Goal: Transaction & Acquisition: Purchase product/service

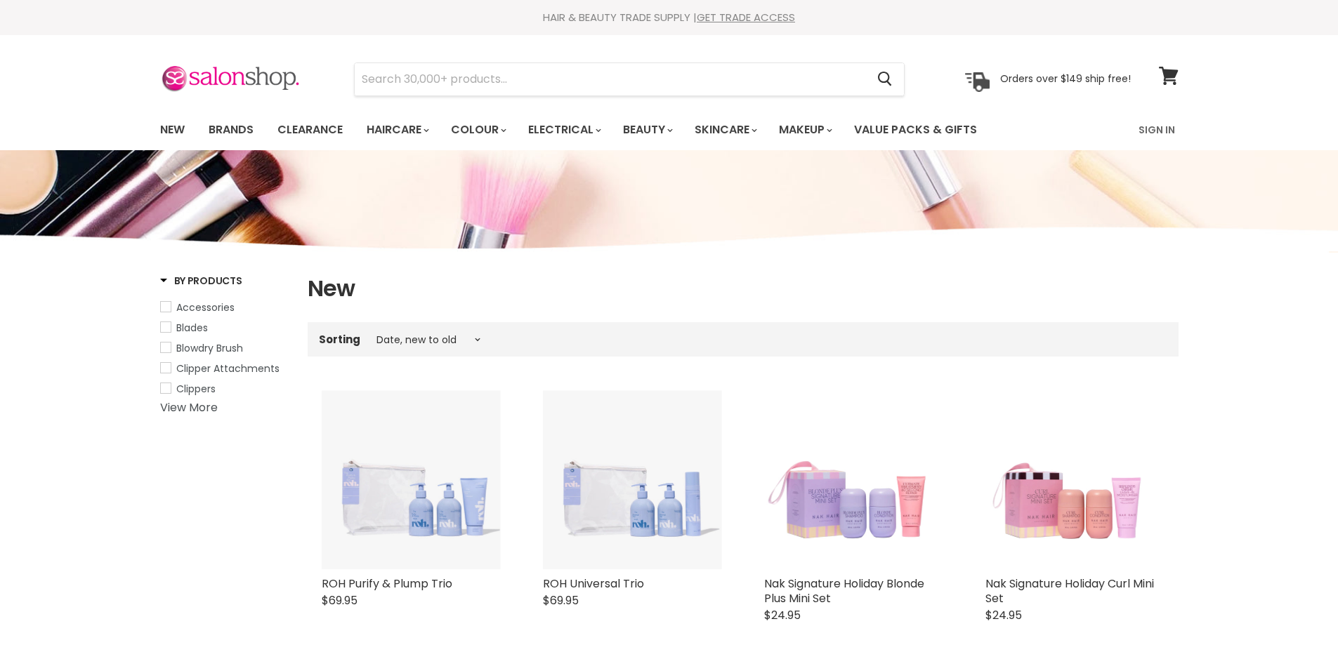
select select "created-descending"
click at [232, 130] on link "Brands" at bounding box center [231, 129] width 66 height 29
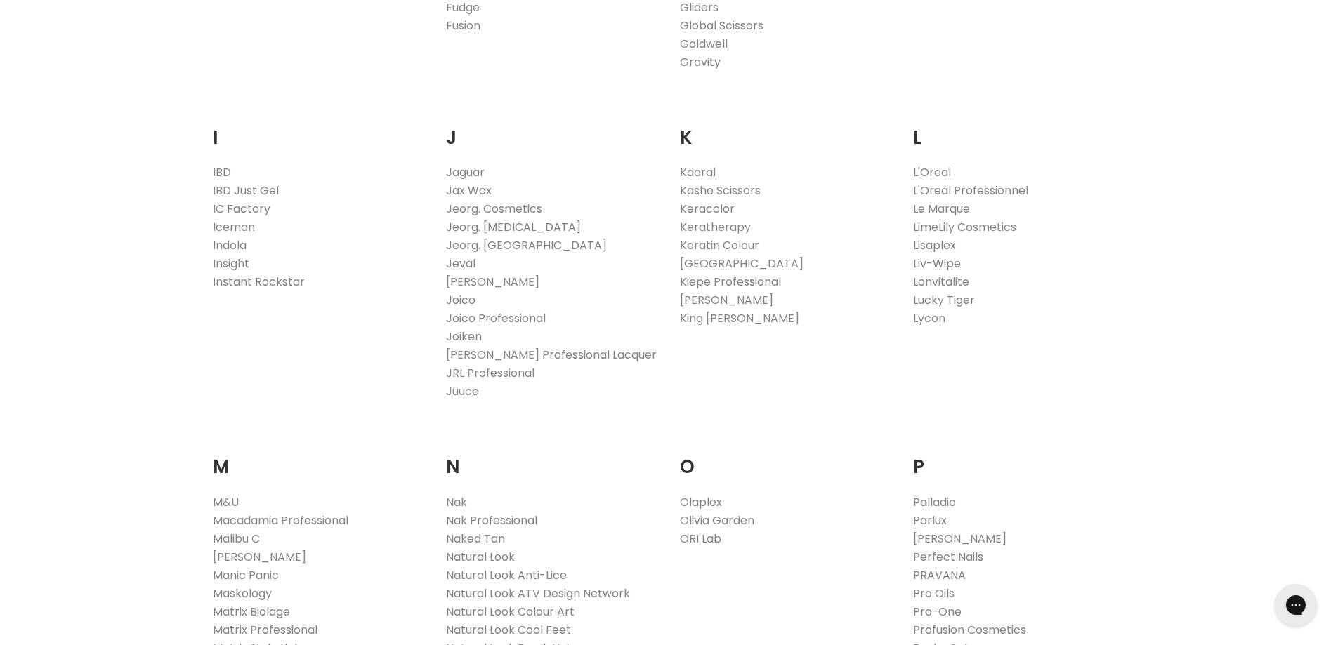
click at [493, 228] on link "Jeorg. Hair Extensions" at bounding box center [513, 227] width 135 height 16
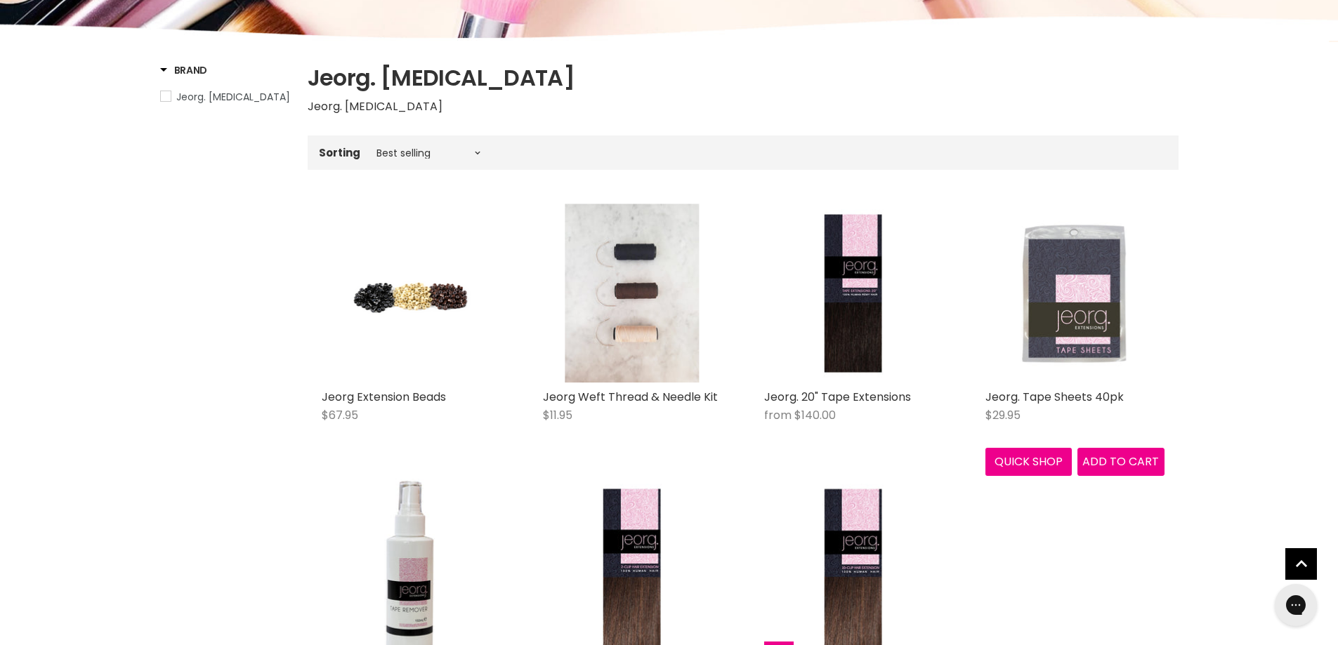
click at [1036, 317] on img "Main content" at bounding box center [1074, 293] width 119 height 179
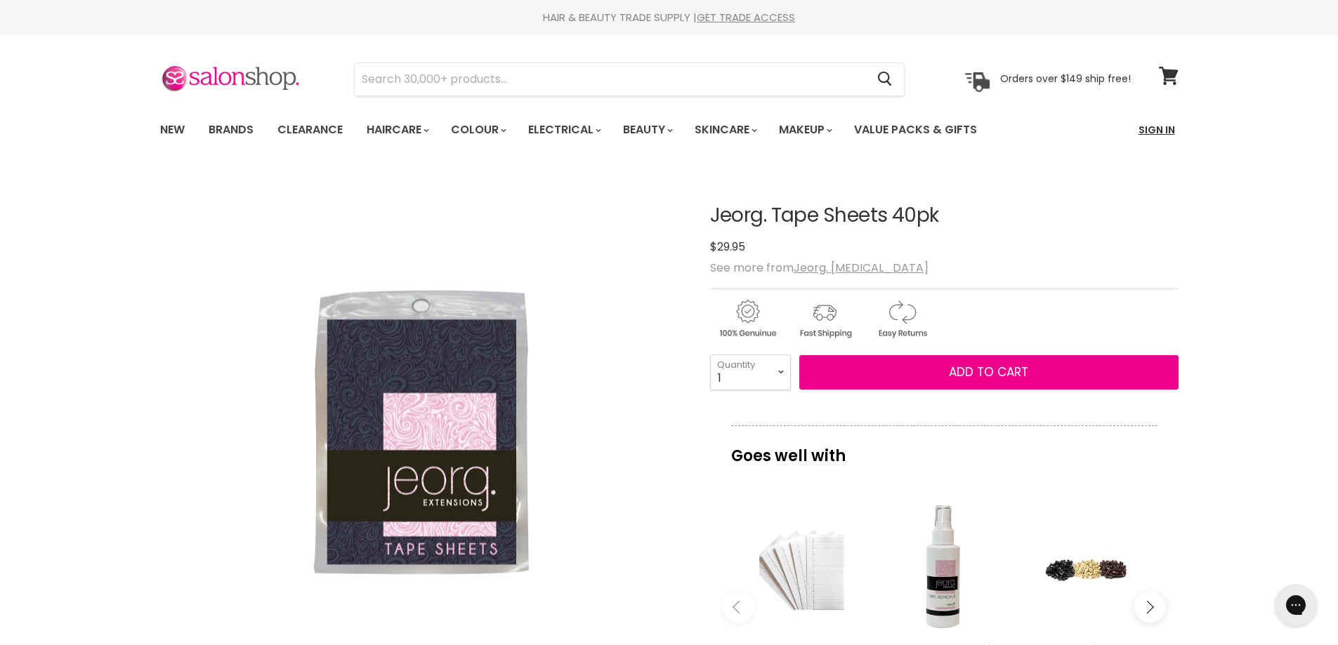
click at [1156, 132] on link "Sign In" at bounding box center [1156, 129] width 53 height 29
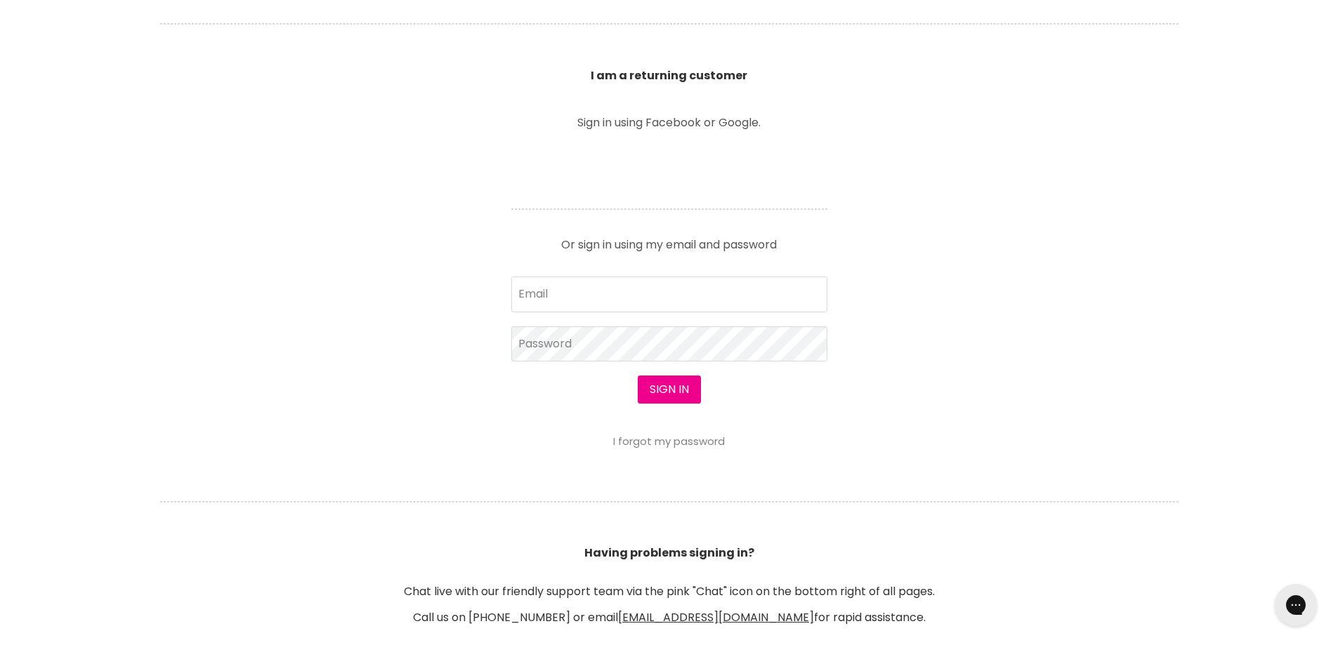
click at [616, 365] on form "Email Password Sign in I forgot my password" at bounding box center [669, 362] width 316 height 171
click at [602, 296] on input "Email" at bounding box center [669, 294] width 316 height 35
type input "leroyspunk1@hotmail.com"
click at [662, 388] on button "Sign in" at bounding box center [669, 390] width 63 height 28
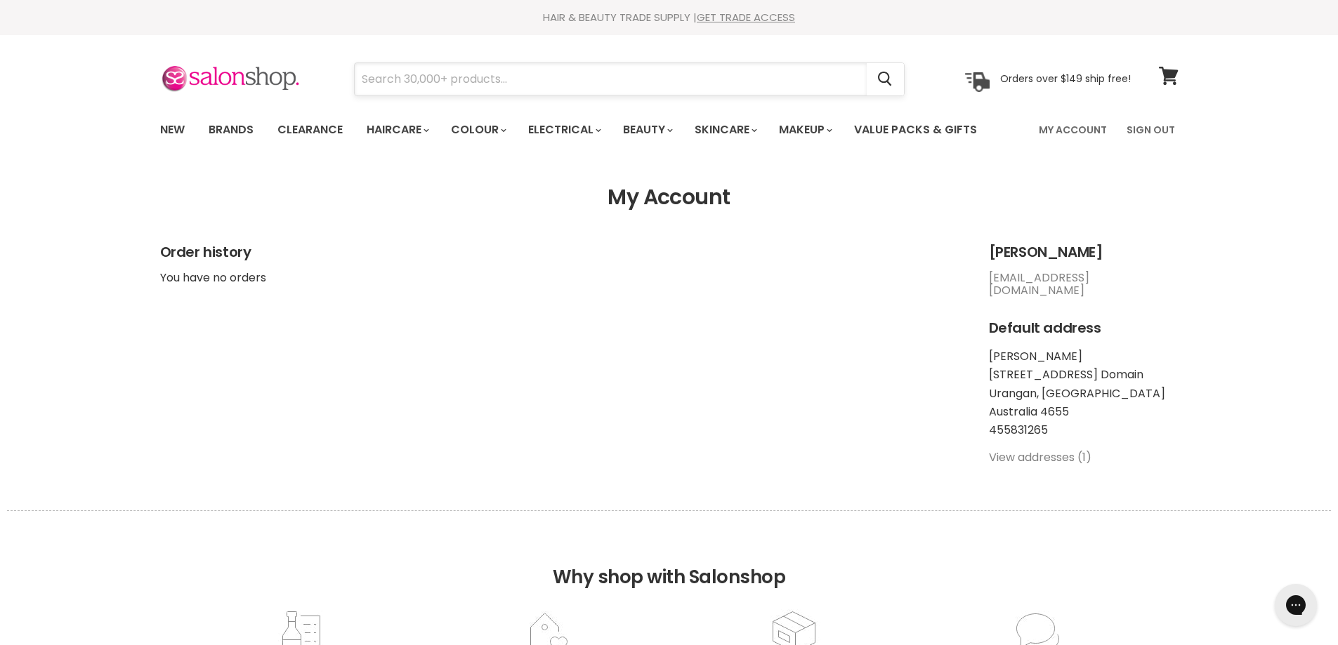
click at [426, 80] on input "Search" at bounding box center [611, 79] width 512 height 32
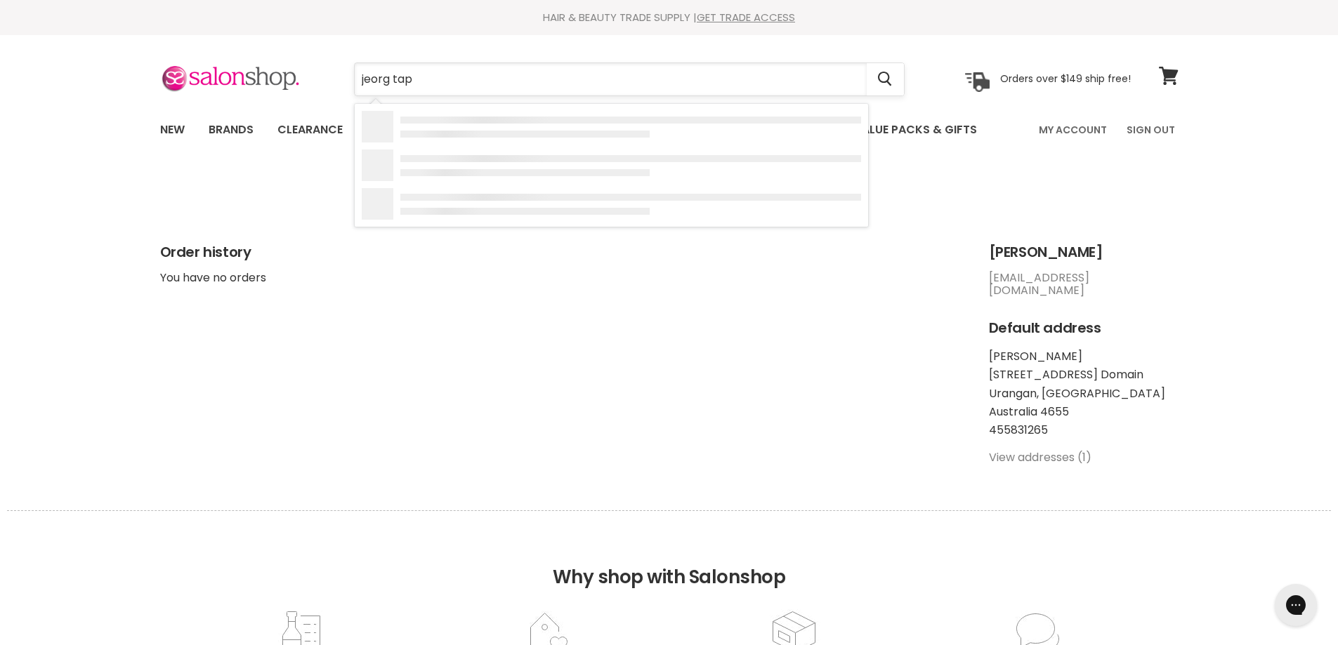
type input "jeorg tape"
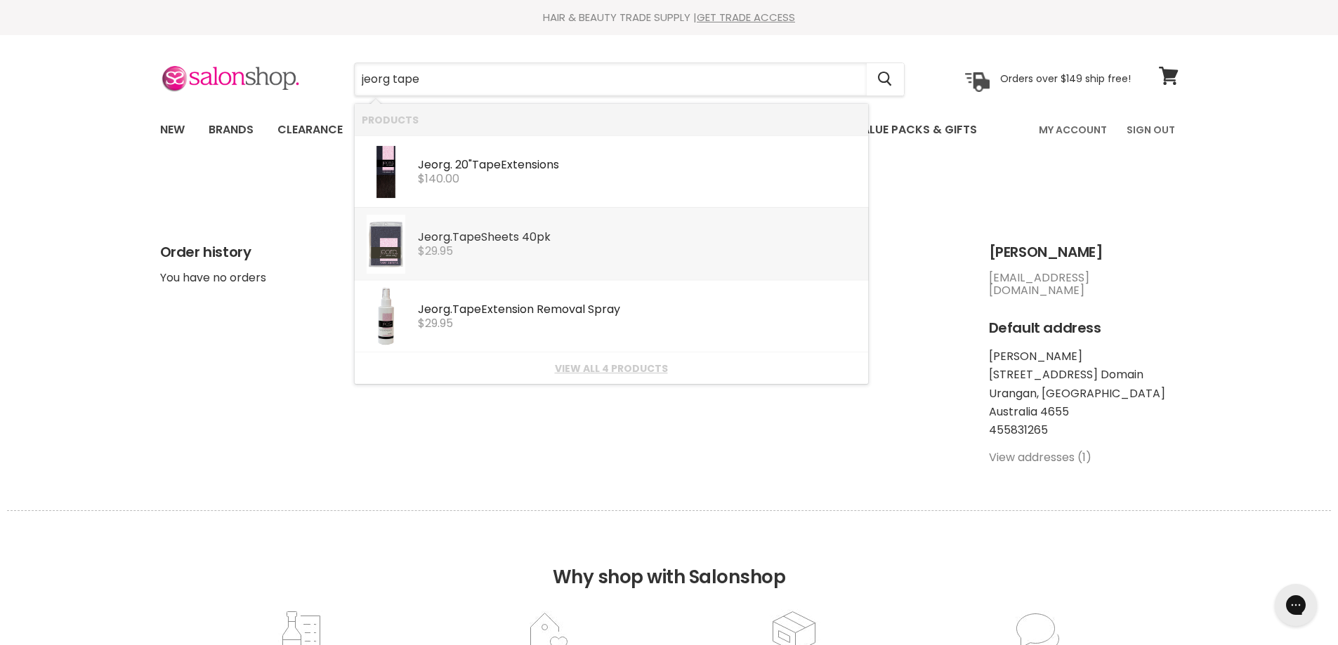
click at [459, 218] on div "Jeorg . Tape Sheets 40pk Jeorg. Hair Extensions $29.95" at bounding box center [639, 236] width 443 height 43
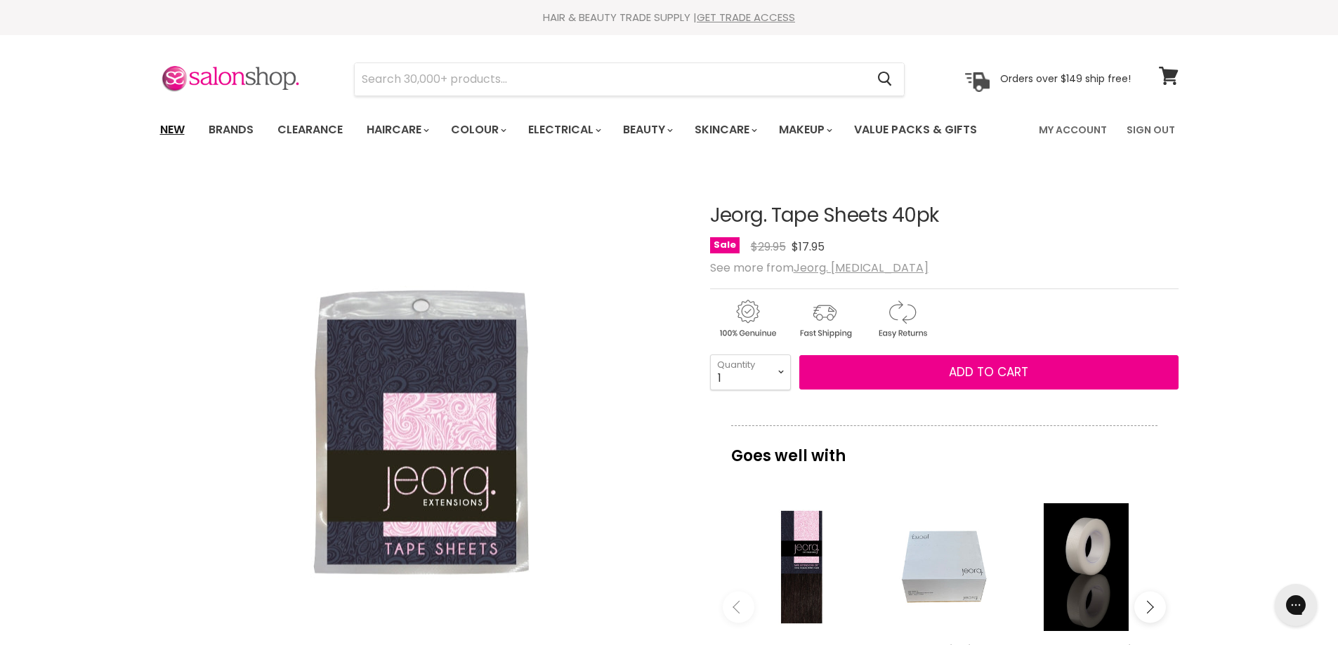
click at [176, 131] on link "New" at bounding box center [173, 129] width 46 height 29
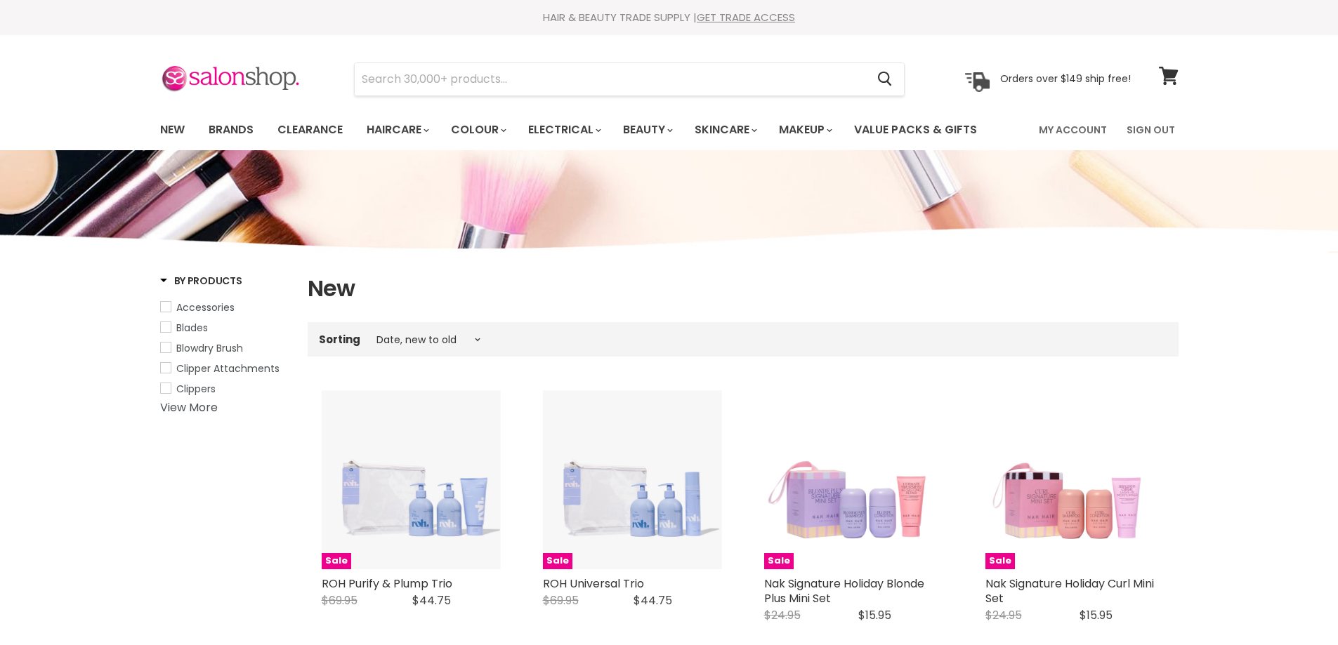
select select "created-descending"
click at [171, 128] on link "New" at bounding box center [173, 129] width 46 height 29
select select "created-descending"
